Goal: Find specific page/section: Find specific page/section

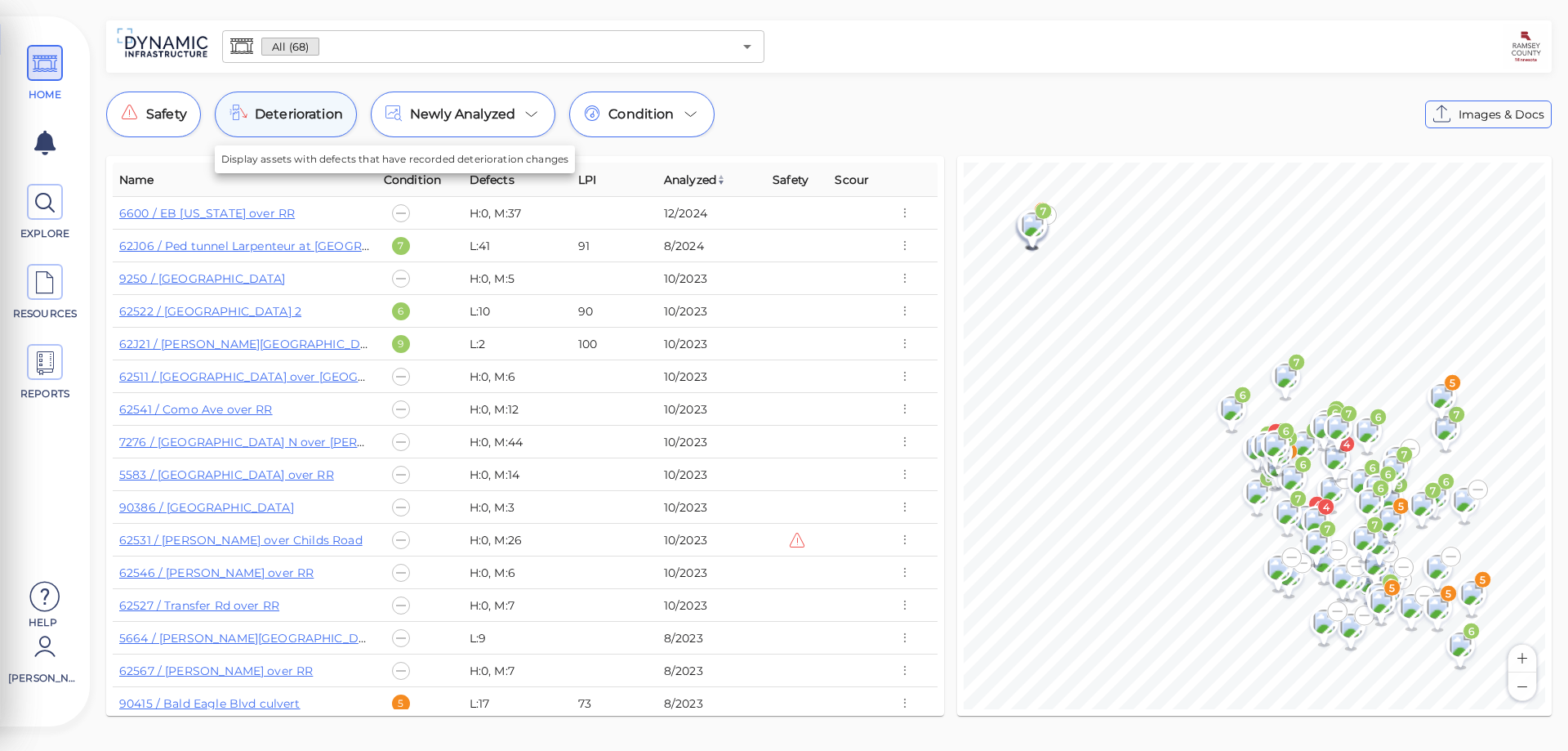
click at [308, 114] on span "Deterioration" at bounding box center [299, 113] width 89 height 19
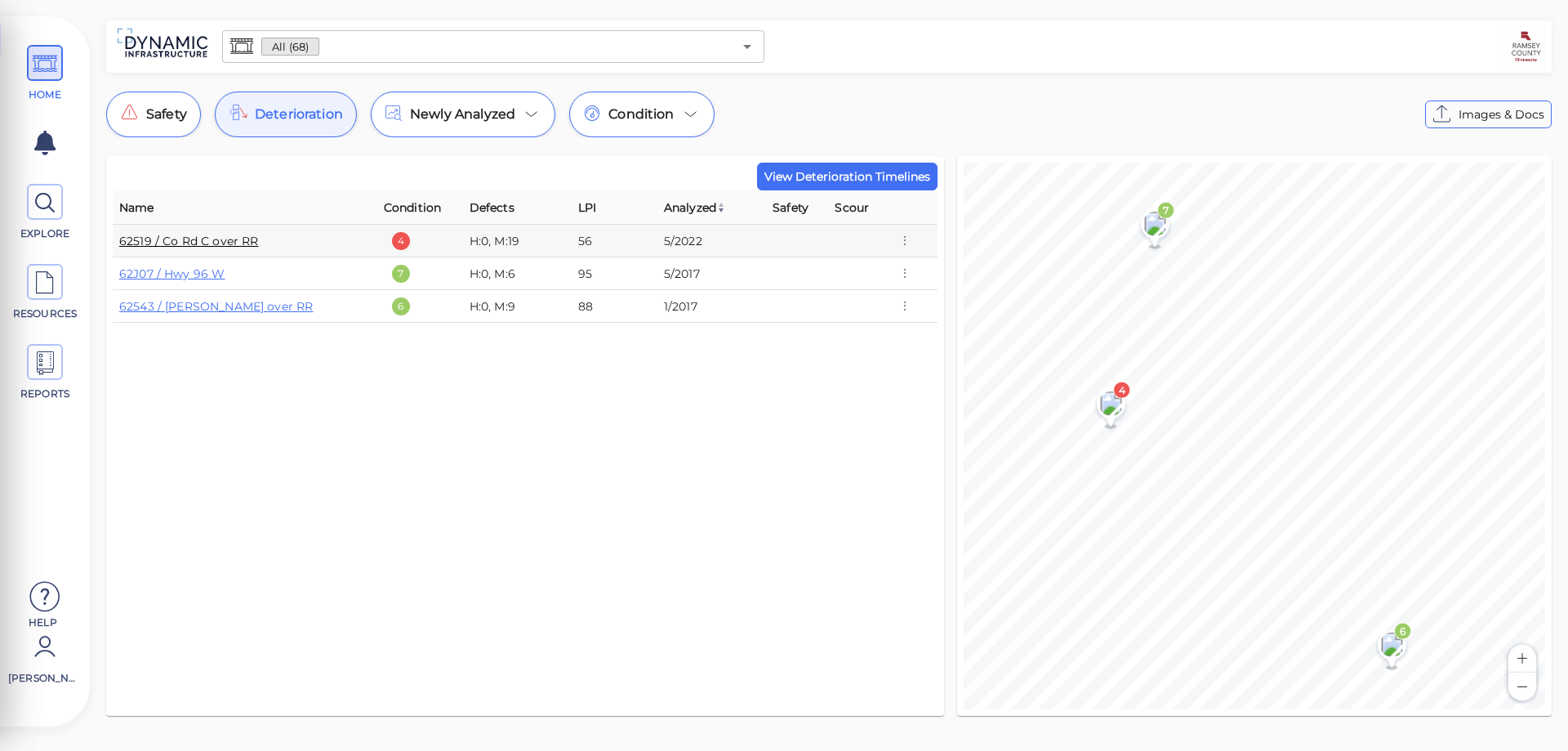
click at [216, 243] on link "62519 / Co Rd C over RR" at bounding box center [189, 241] width 139 height 15
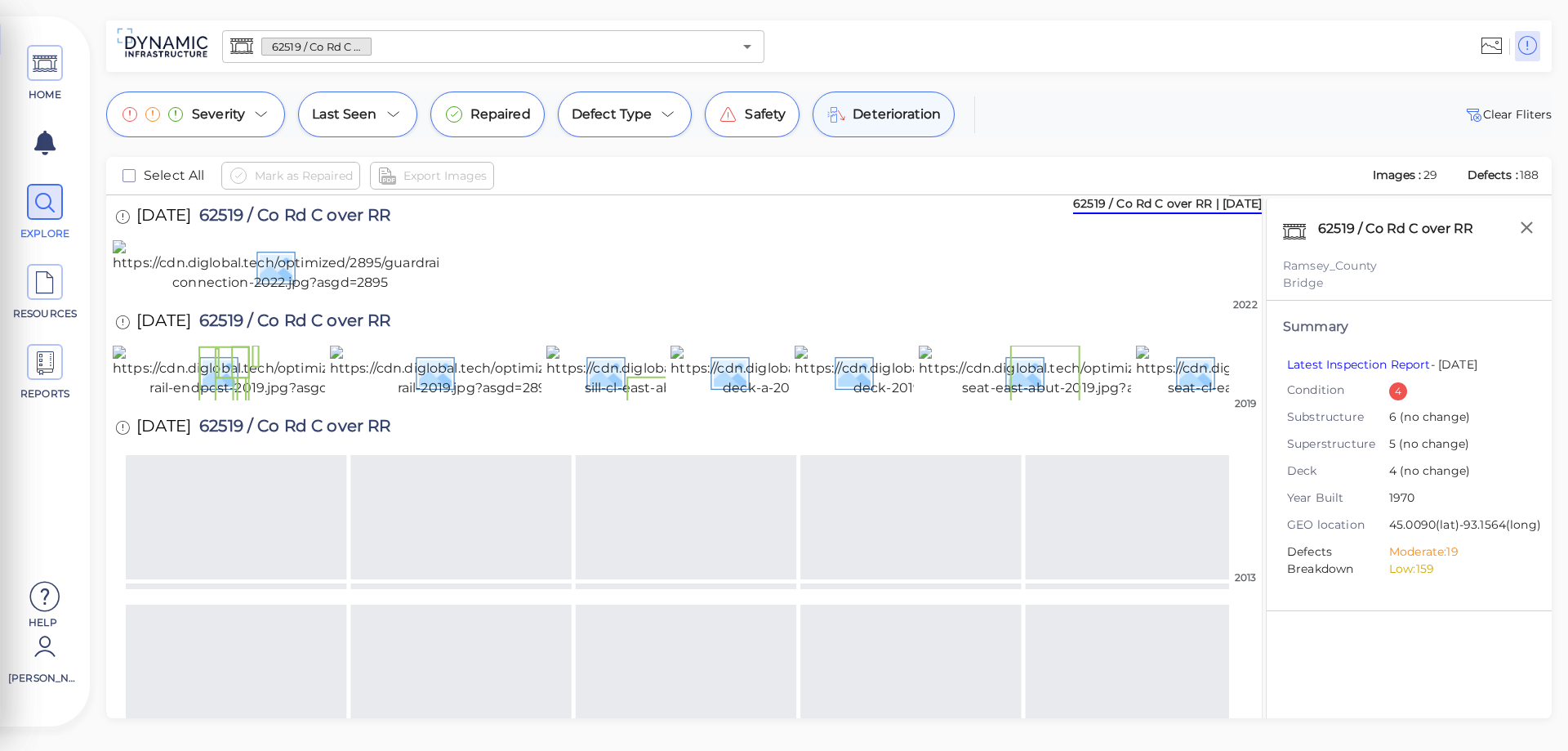
click at [900, 118] on span "Deterioration" at bounding box center [896, 113] width 89 height 19
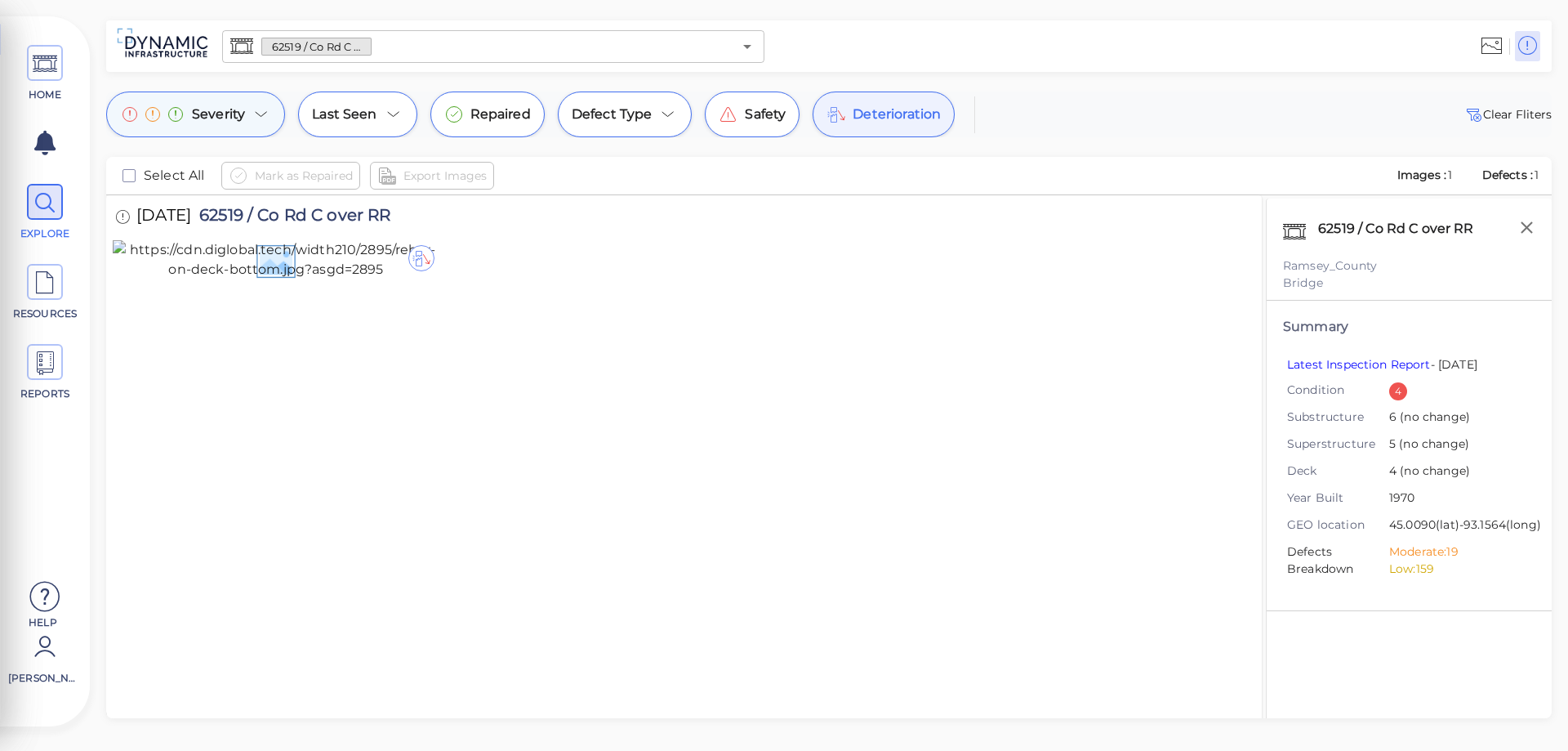
click at [256, 119] on icon at bounding box center [260, 113] width 19 height 19
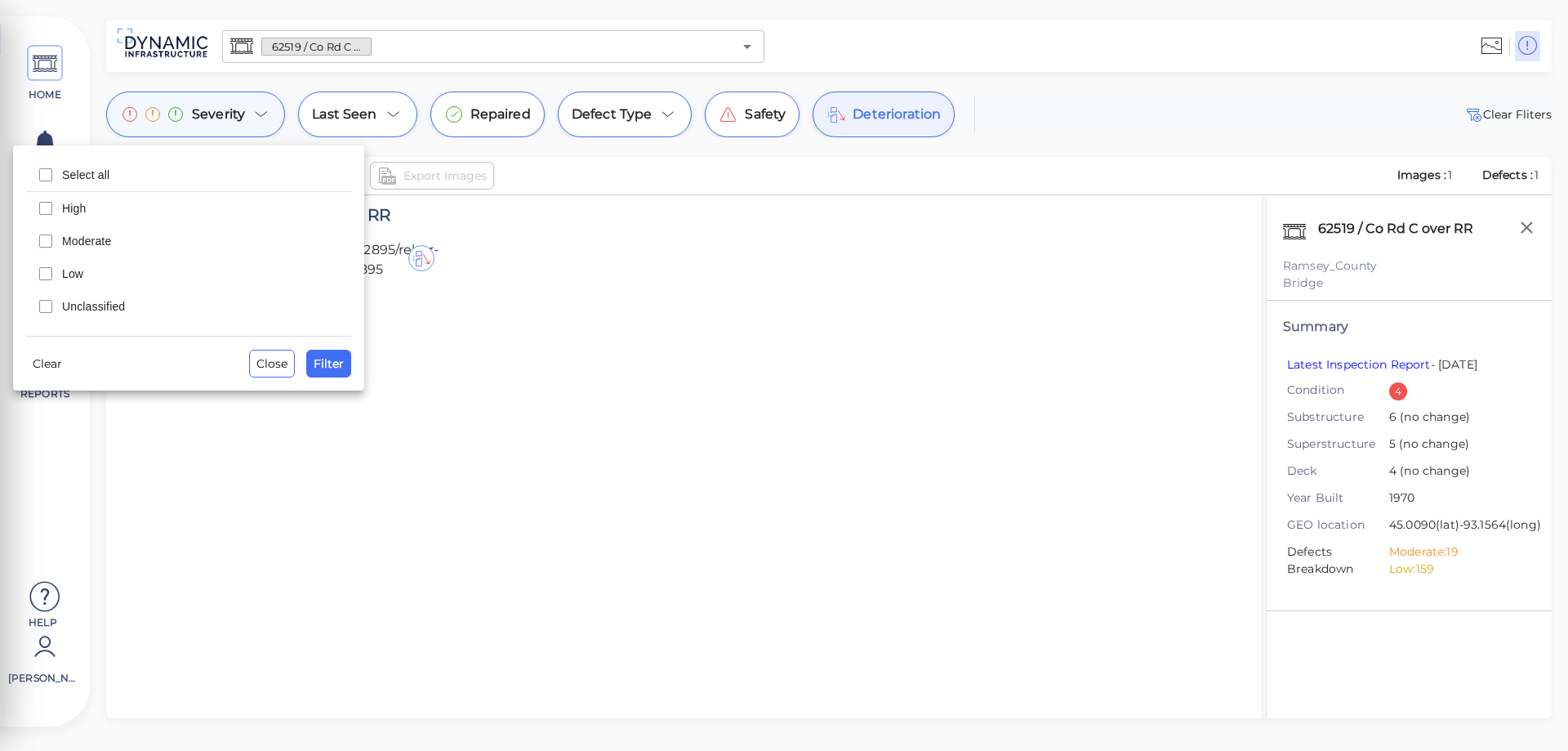
click at [256, 119] on div at bounding box center [784, 376] width 1568 height 751
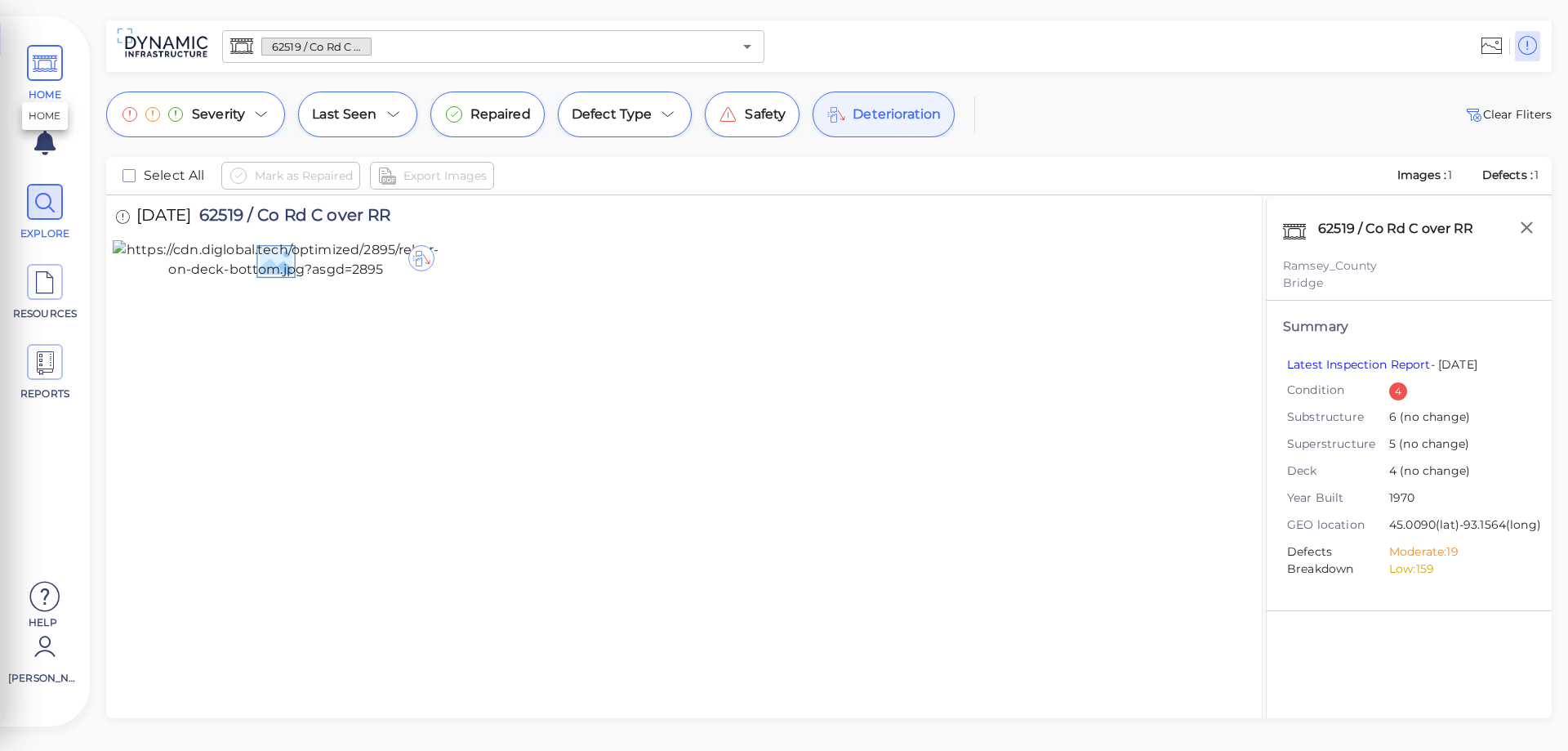
click at [56, 66] on icon at bounding box center [45, 64] width 25 height 37
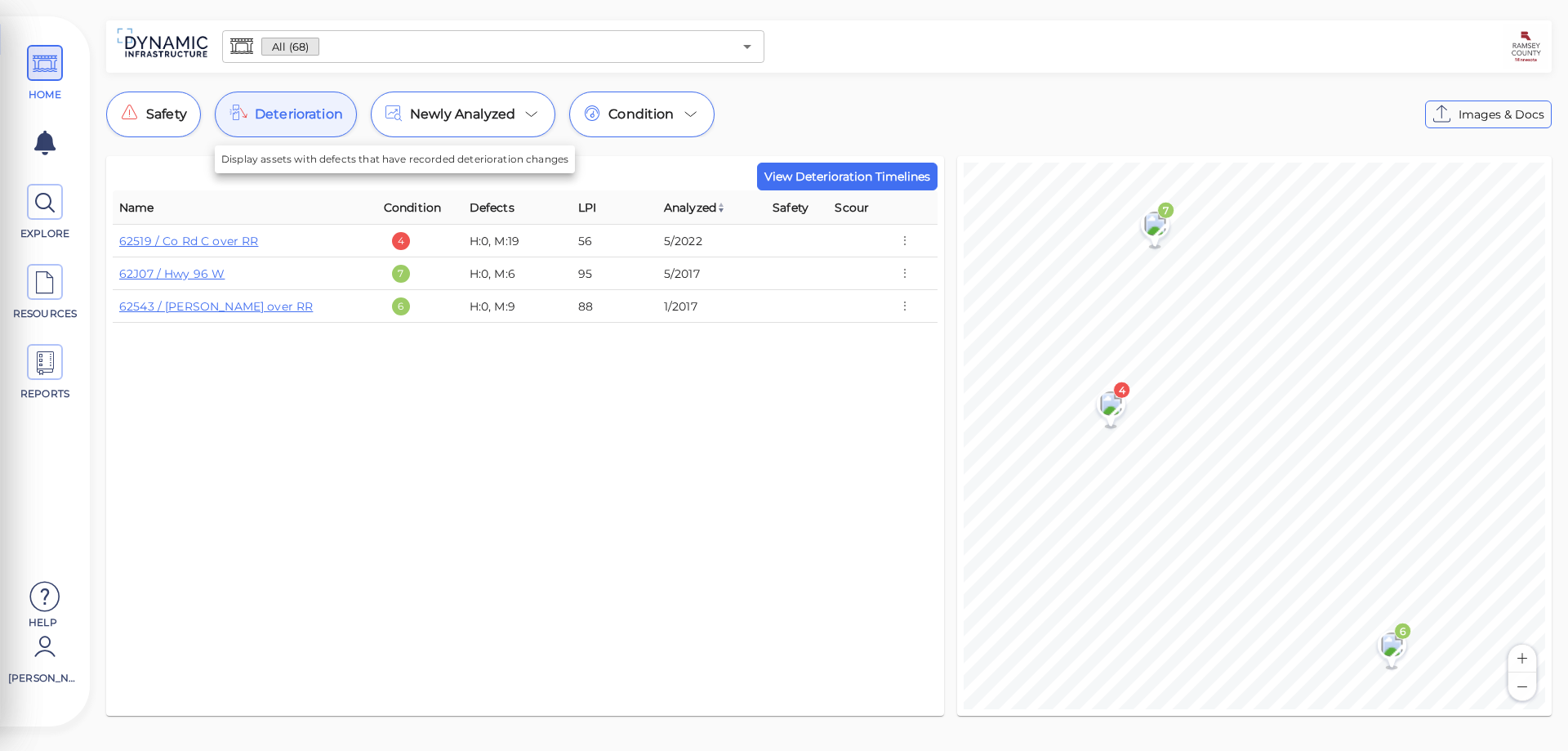
click at [250, 122] on div "Deterioration" at bounding box center [286, 114] width 142 height 46
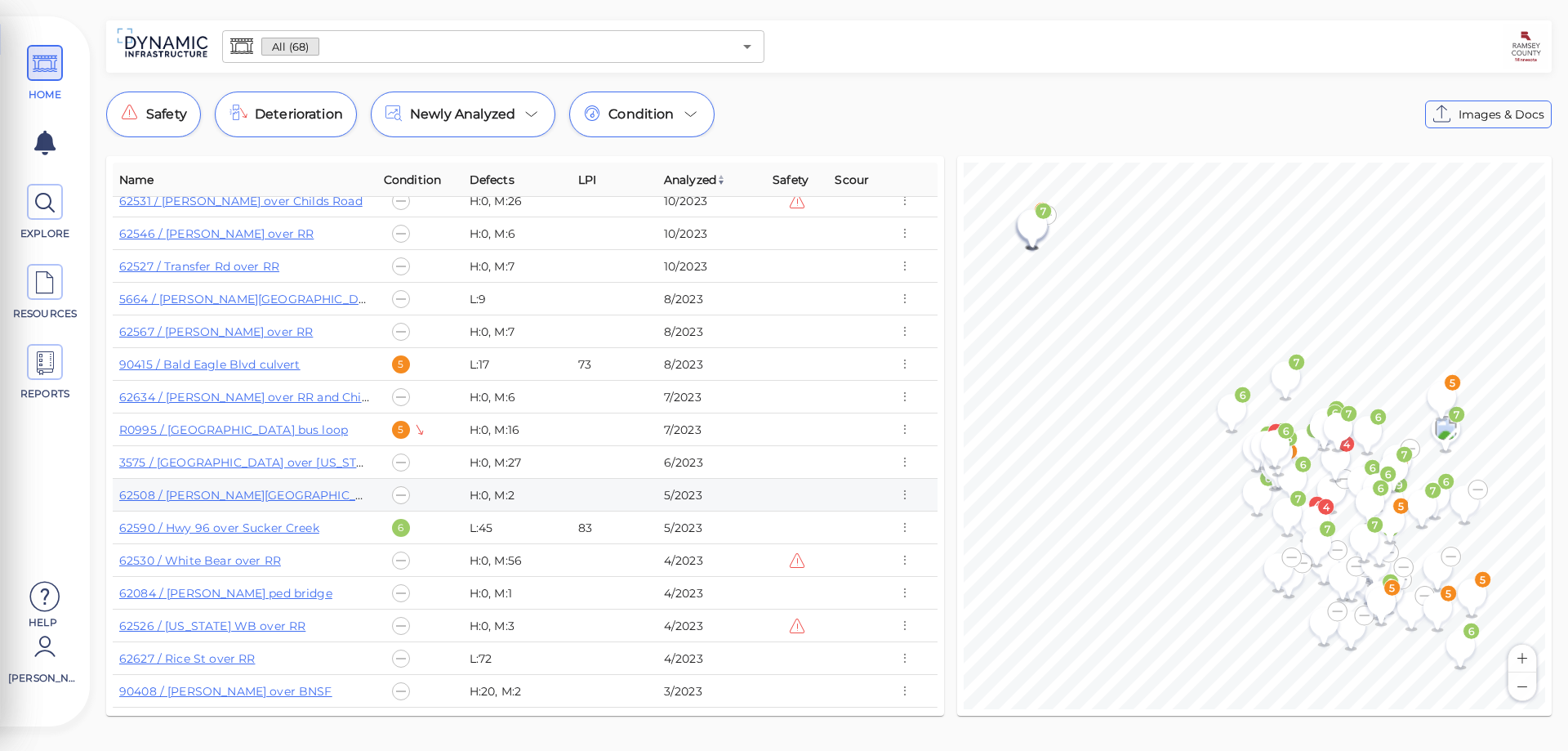
scroll to position [327, 0]
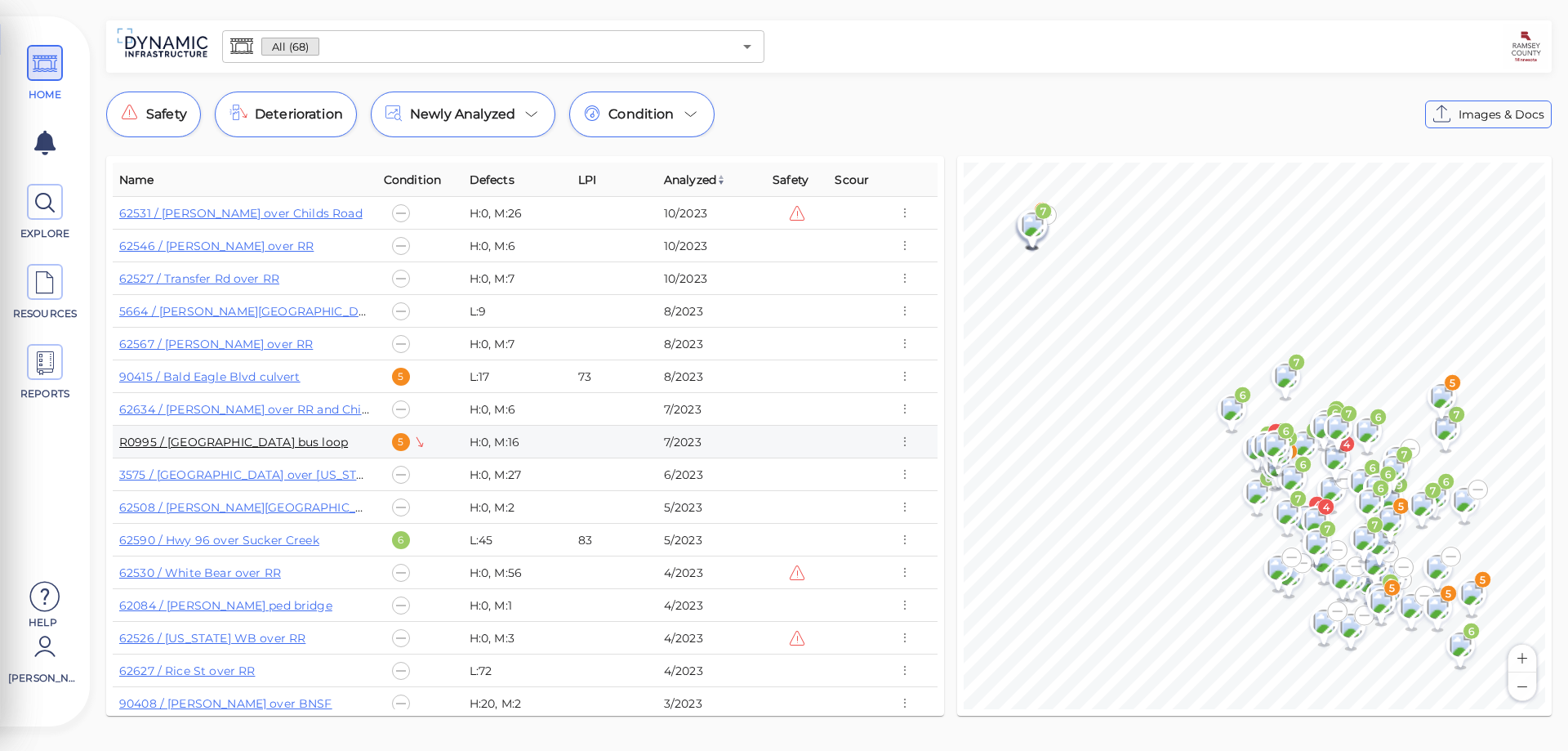
click at [241, 443] on link "R0995 / Union depot bus loop" at bounding box center [234, 442] width 228 height 15
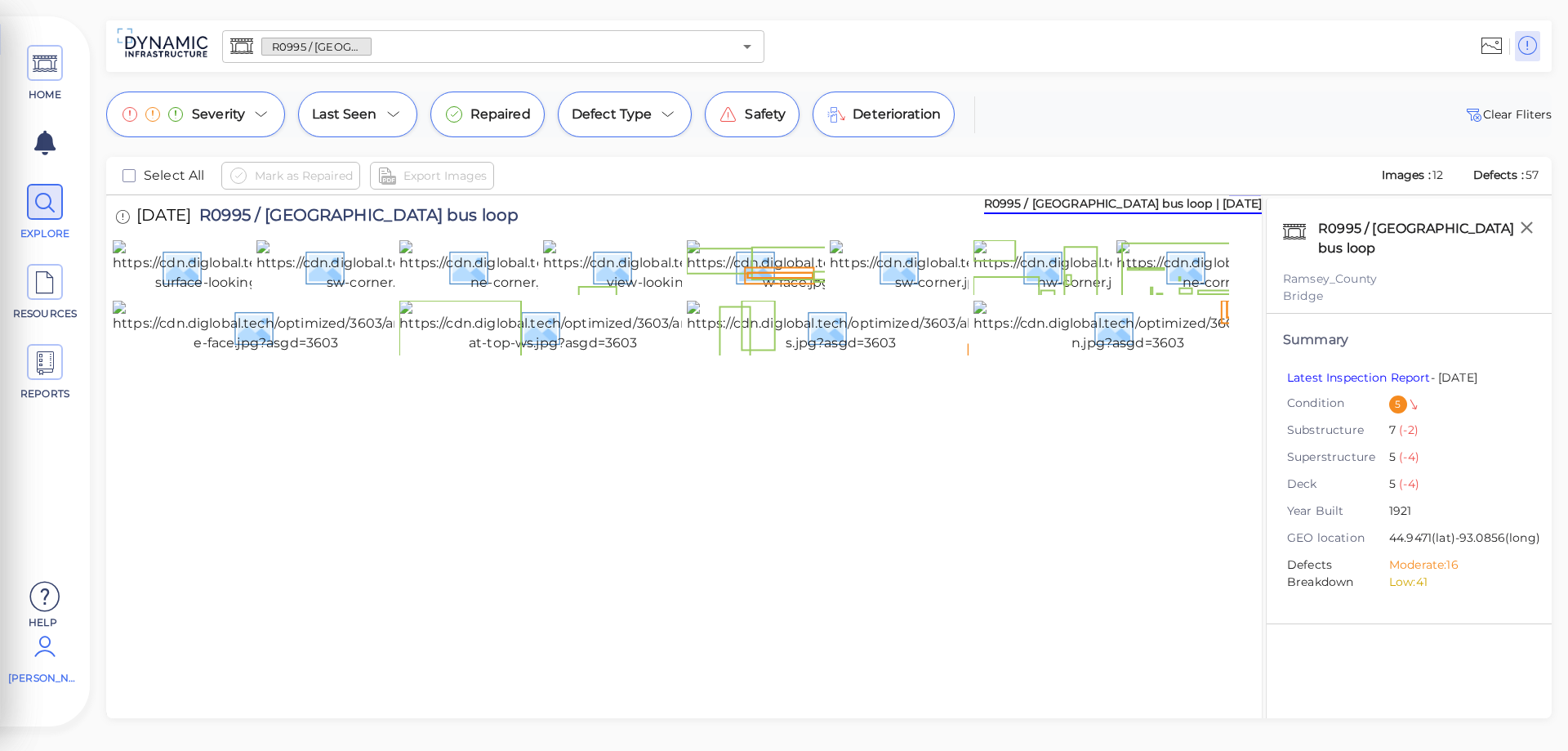
click at [56, 672] on span "Christopher Thompson" at bounding box center [43, 678] width 69 height 15
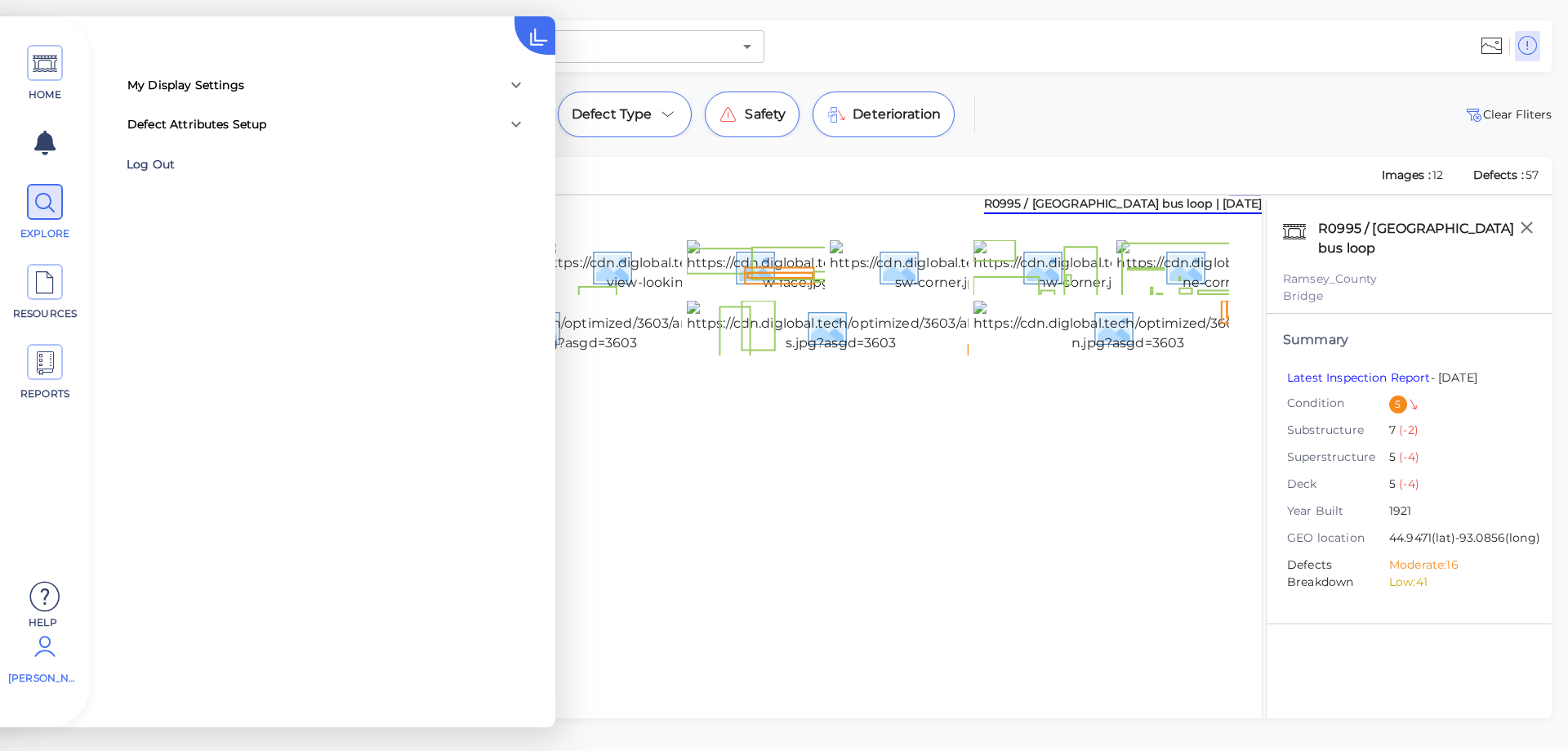
click at [141, 163] on div "Log Out" at bounding box center [233, 164] width 212 height 26
